Goal: Navigation & Orientation: Find specific page/section

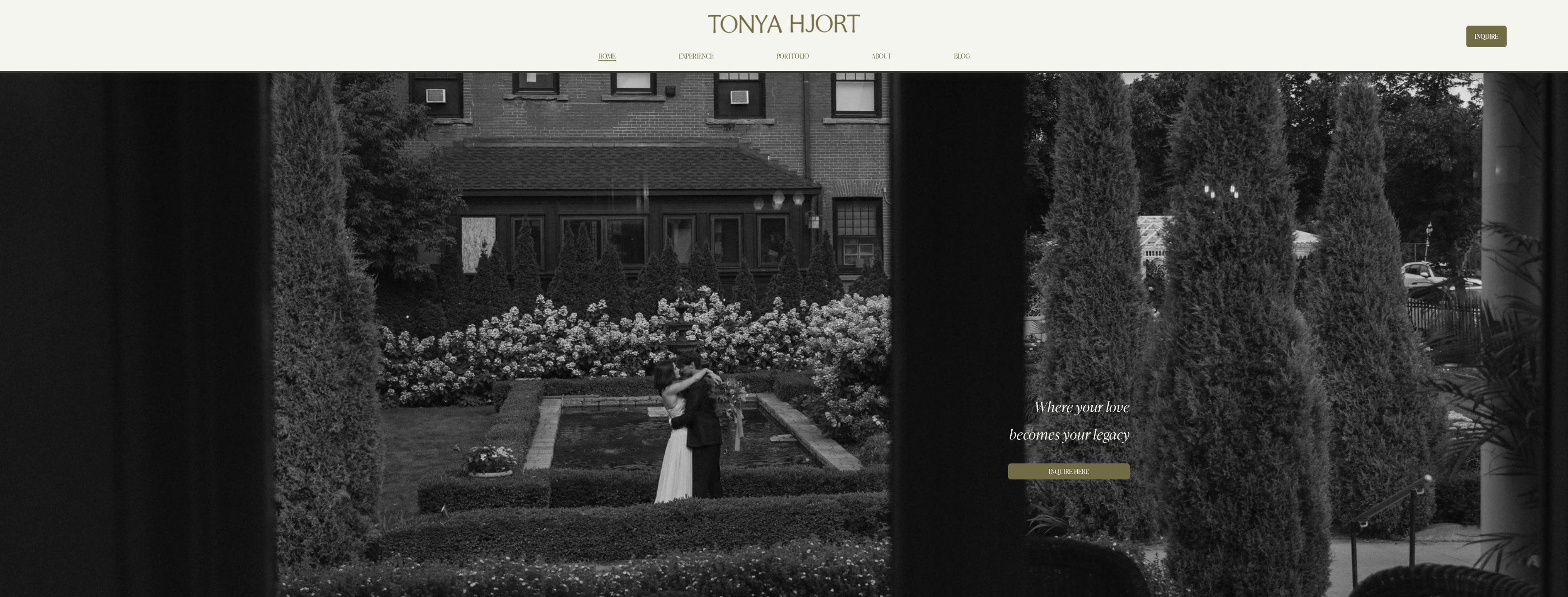
click at [891, 65] on div "Skip to Content HOME EXPERIENCE PORTFOLIO" at bounding box center [784, 36] width 1568 height 73
click at [886, 59] on link "ABOUT" at bounding box center [881, 56] width 20 height 11
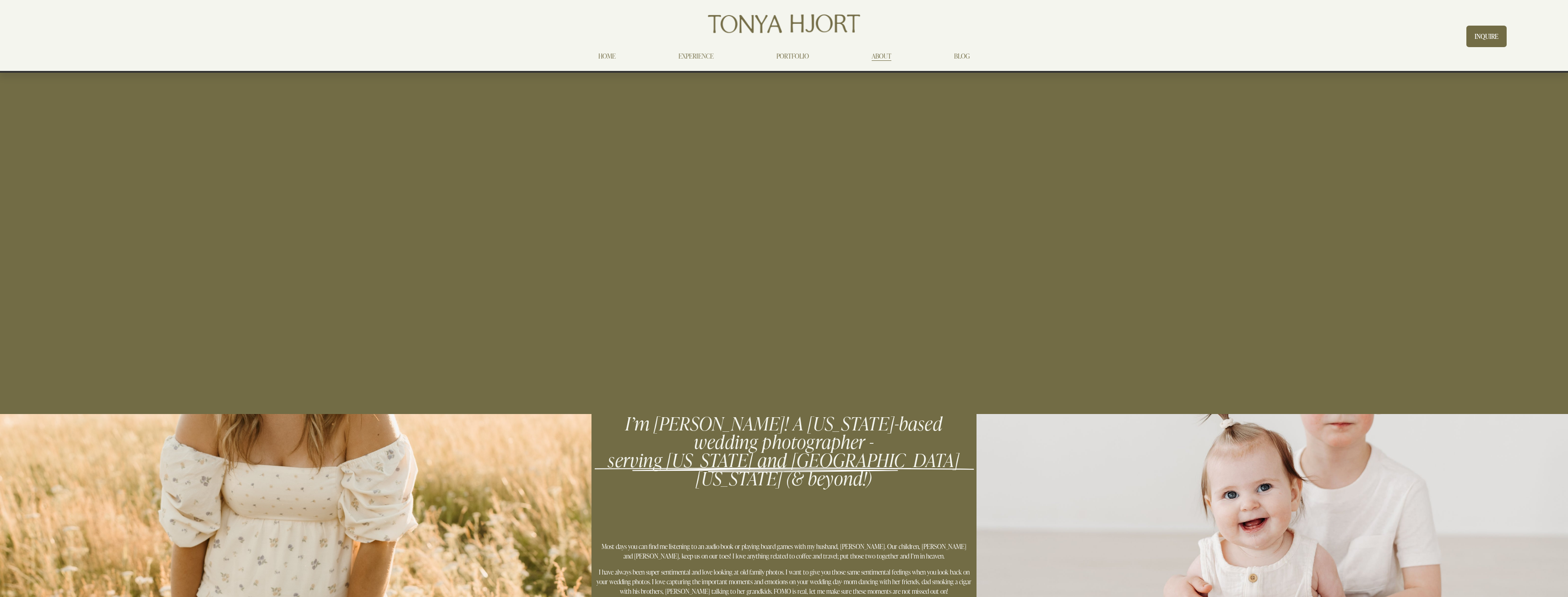
click at [712, 57] on link "EXPERIENCE" at bounding box center [696, 56] width 35 height 11
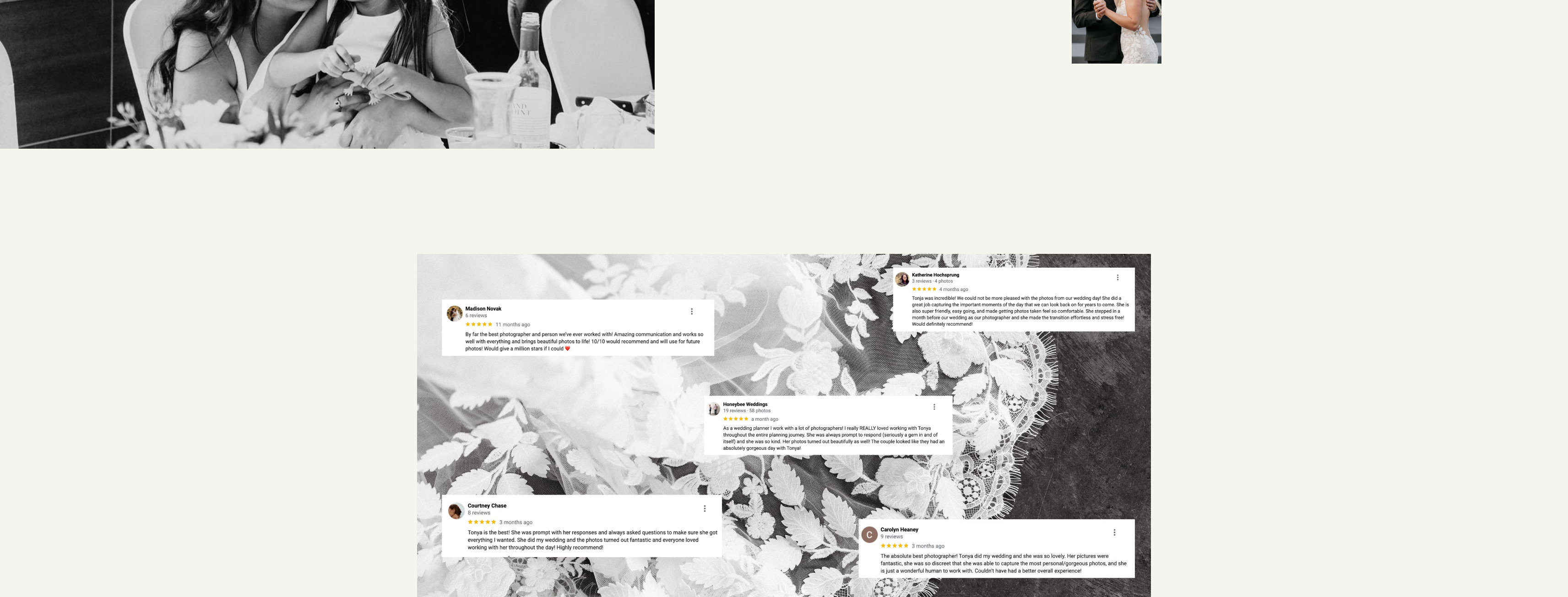
scroll to position [320, 0]
